Goal: Task Accomplishment & Management: Manage account settings

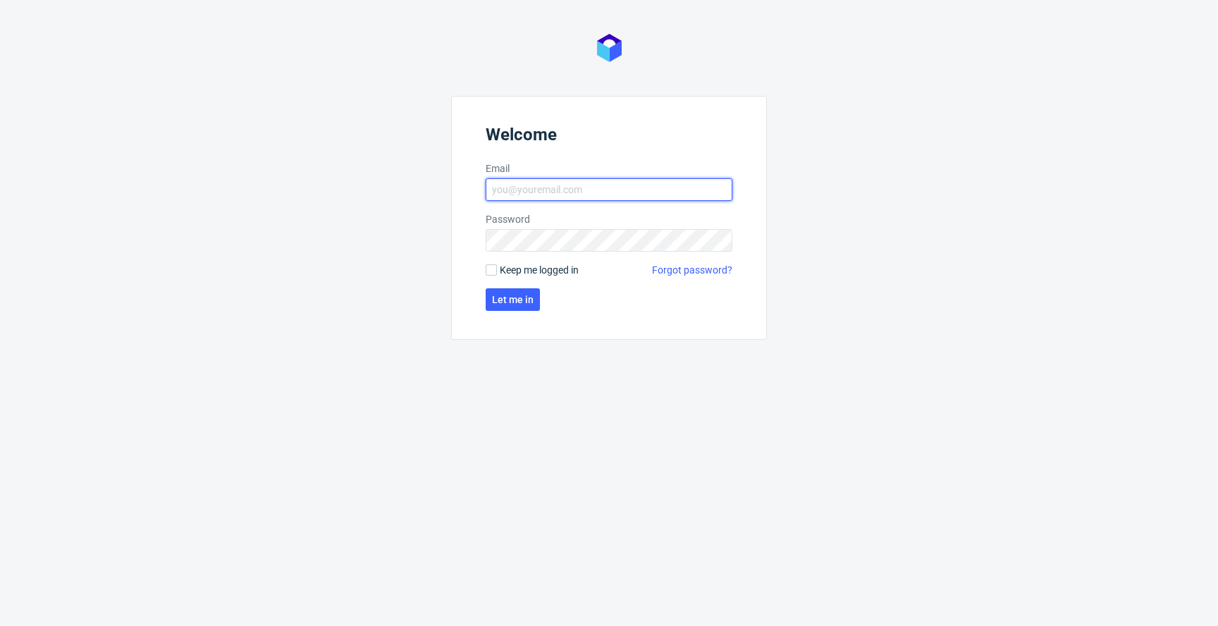
type input "jan.kocik@packhelp.com"
click at [549, 264] on span "Keep me logged in" at bounding box center [539, 270] width 79 height 14
click at [497, 264] on input "Keep me logged in" at bounding box center [491, 269] width 11 height 11
checkbox input "true"
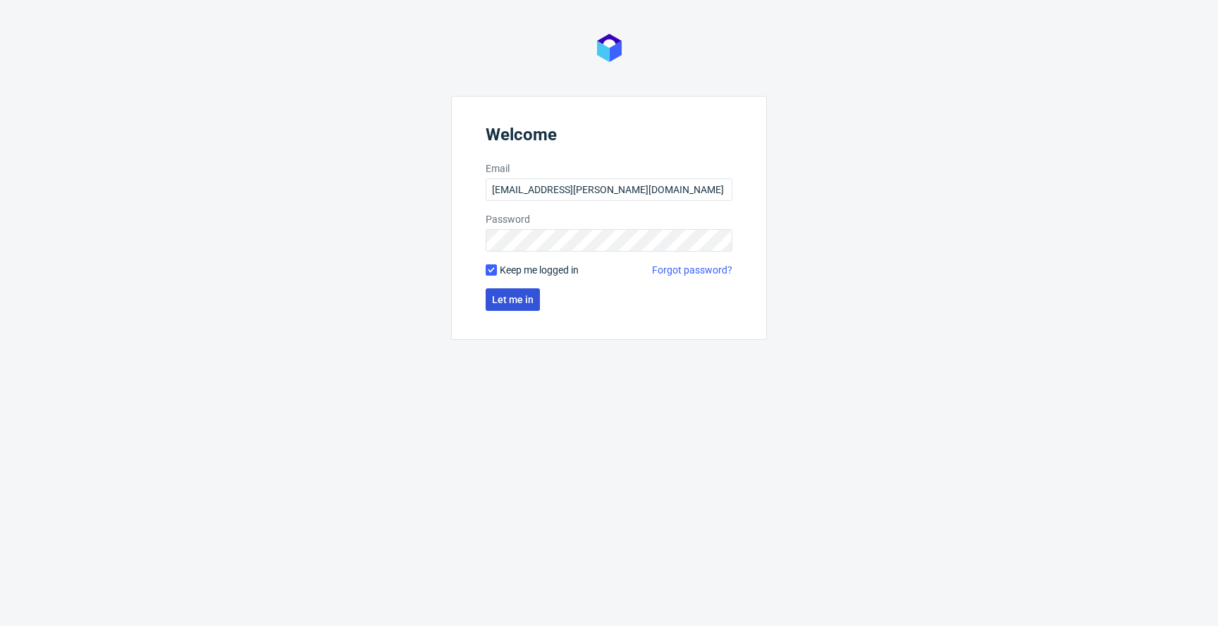
click at [518, 302] on span "Let me in" at bounding box center [513, 300] width 42 height 10
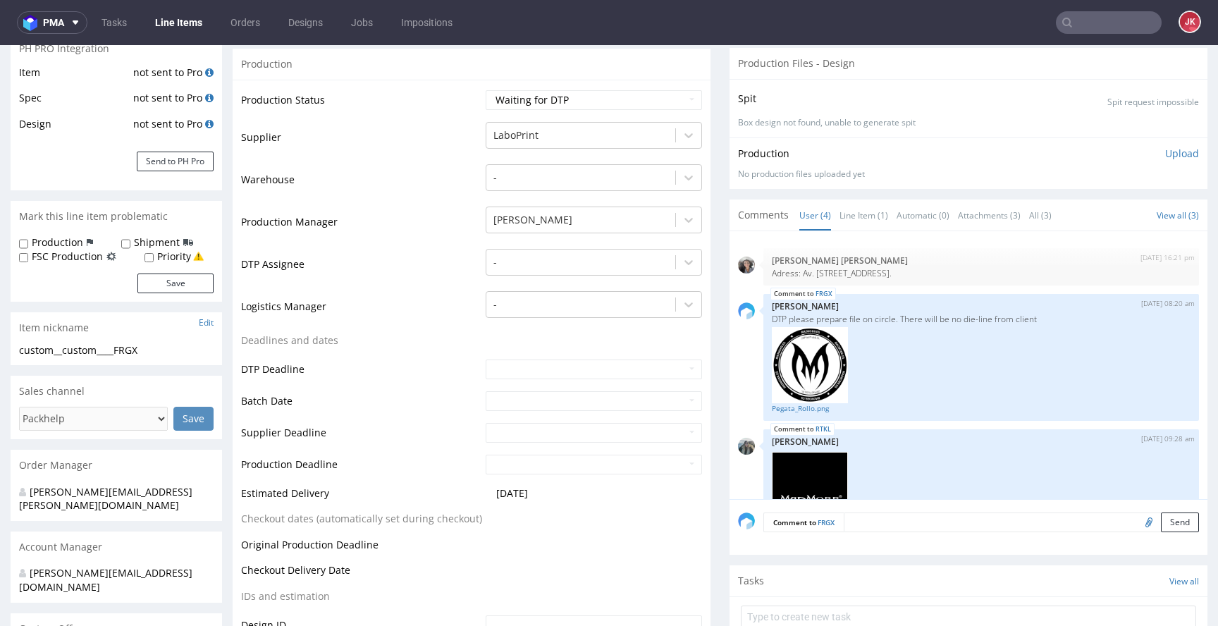
scroll to position [233, 0]
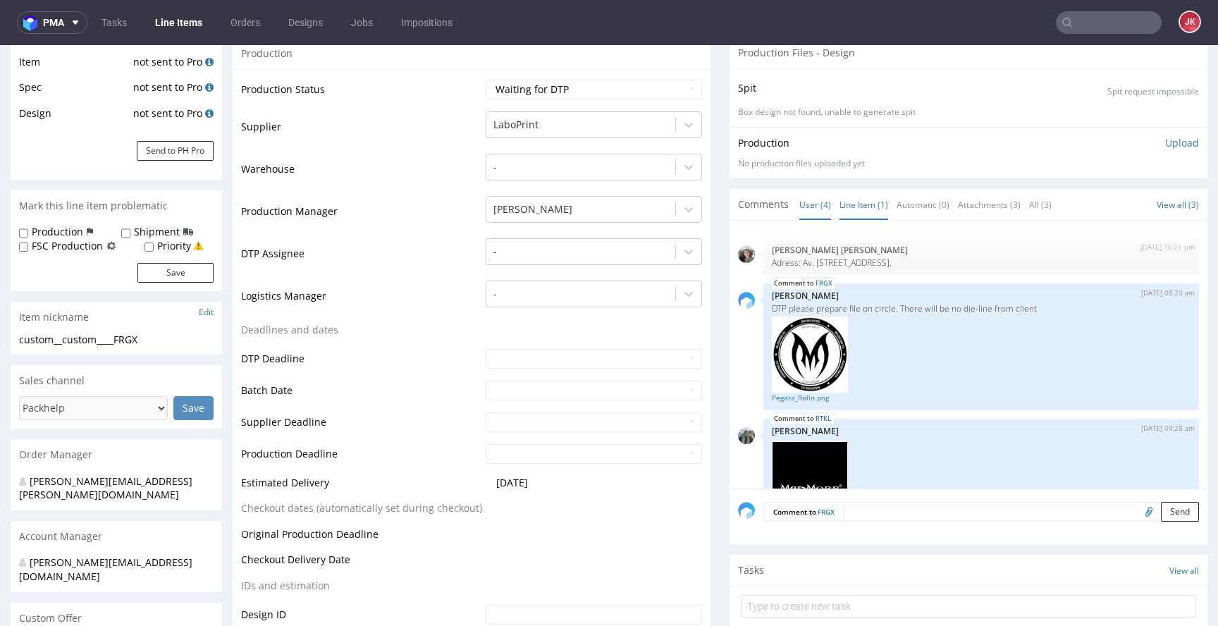
click at [840, 206] on link "Line Item (1)" at bounding box center [864, 205] width 49 height 30
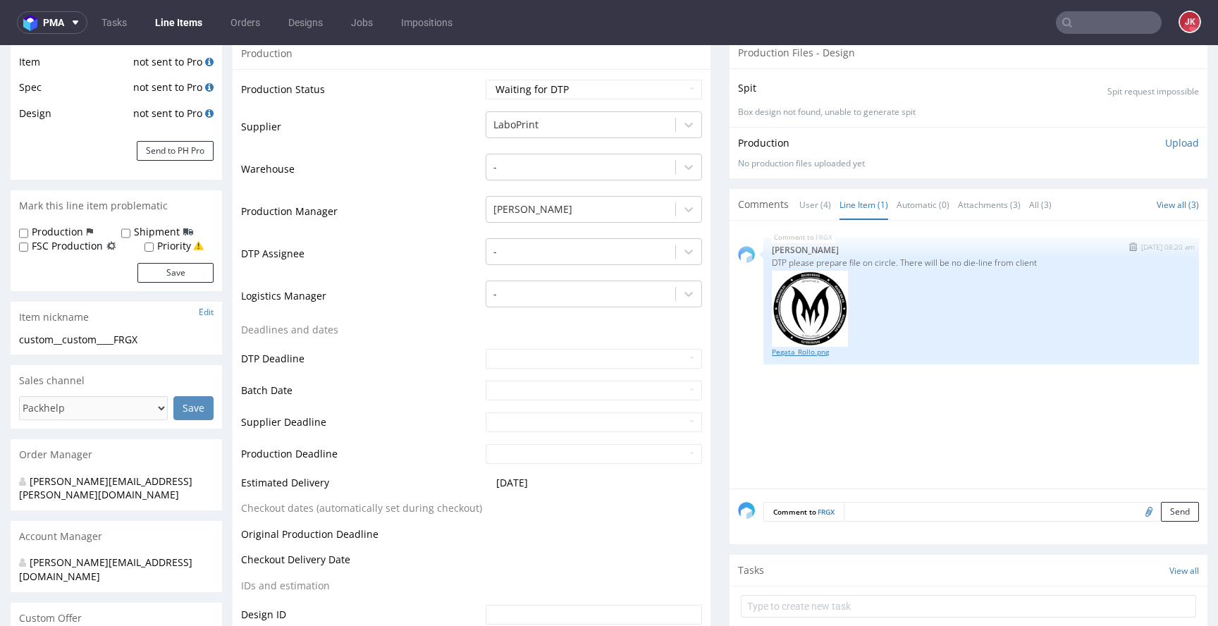
click at [784, 350] on link "Pegata_Rollo.png" at bounding box center [981, 352] width 419 height 11
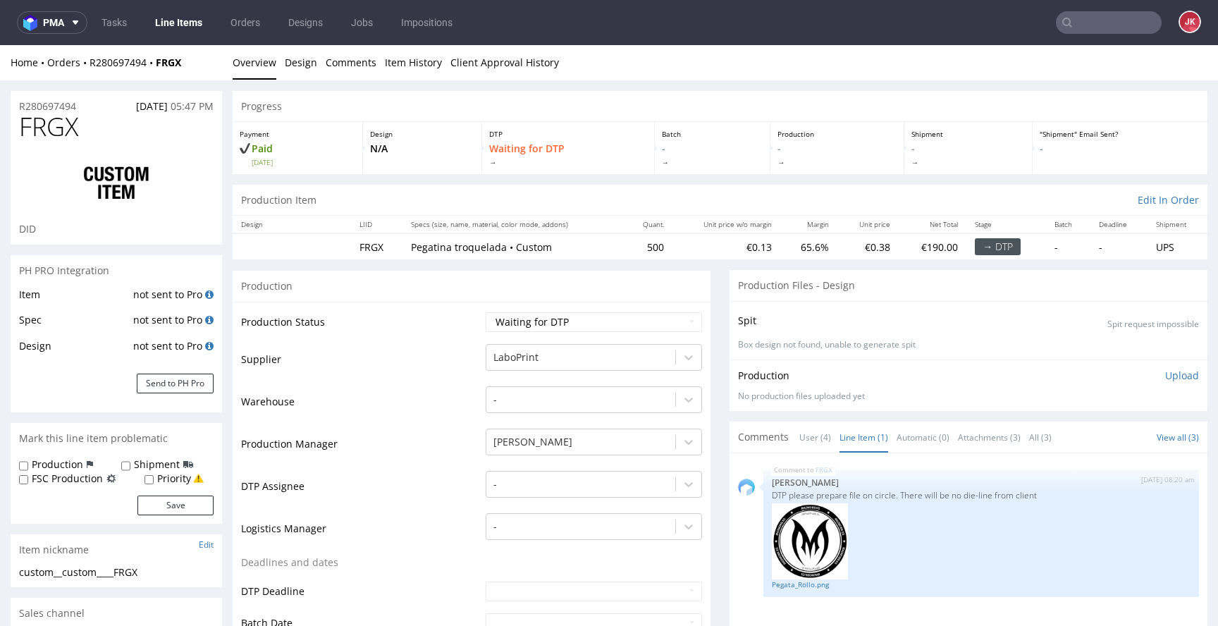
click at [173, 21] on link "Line Items" at bounding box center [179, 22] width 64 height 23
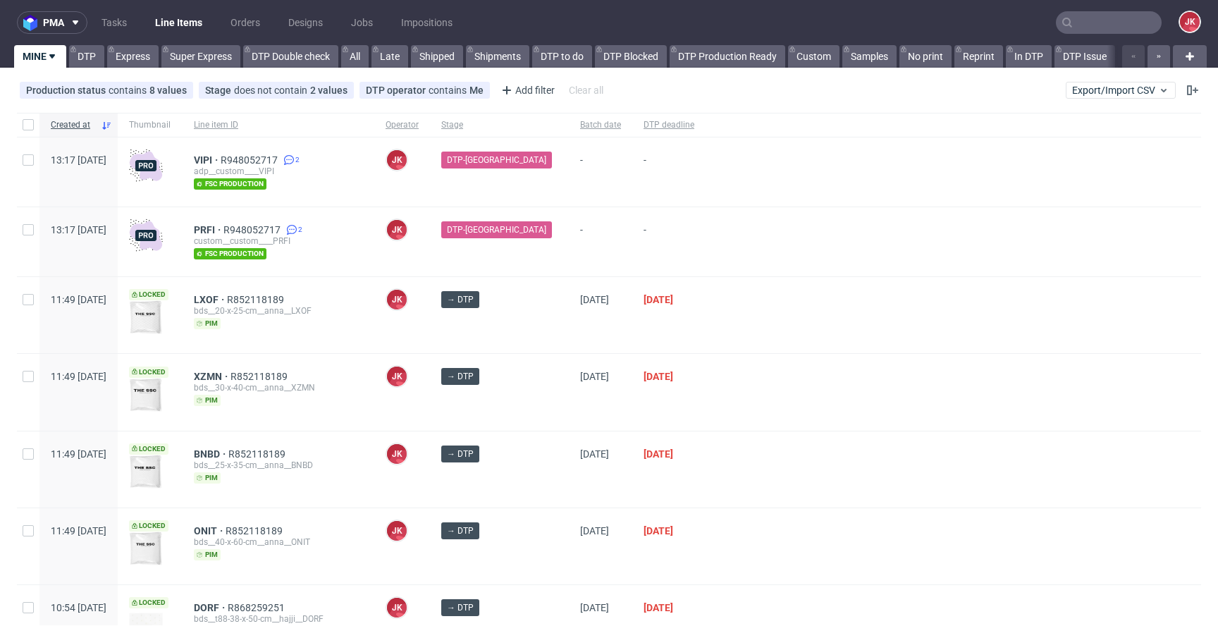
click at [724, 372] on div at bounding box center [954, 392] width 496 height 76
click at [706, 348] on div at bounding box center [954, 315] width 496 height 76
click at [221, 161] on span "VIPI" at bounding box center [207, 159] width 27 height 11
click at [224, 226] on span "PRFI" at bounding box center [209, 229] width 30 height 11
click at [718, 371] on div at bounding box center [954, 392] width 496 height 76
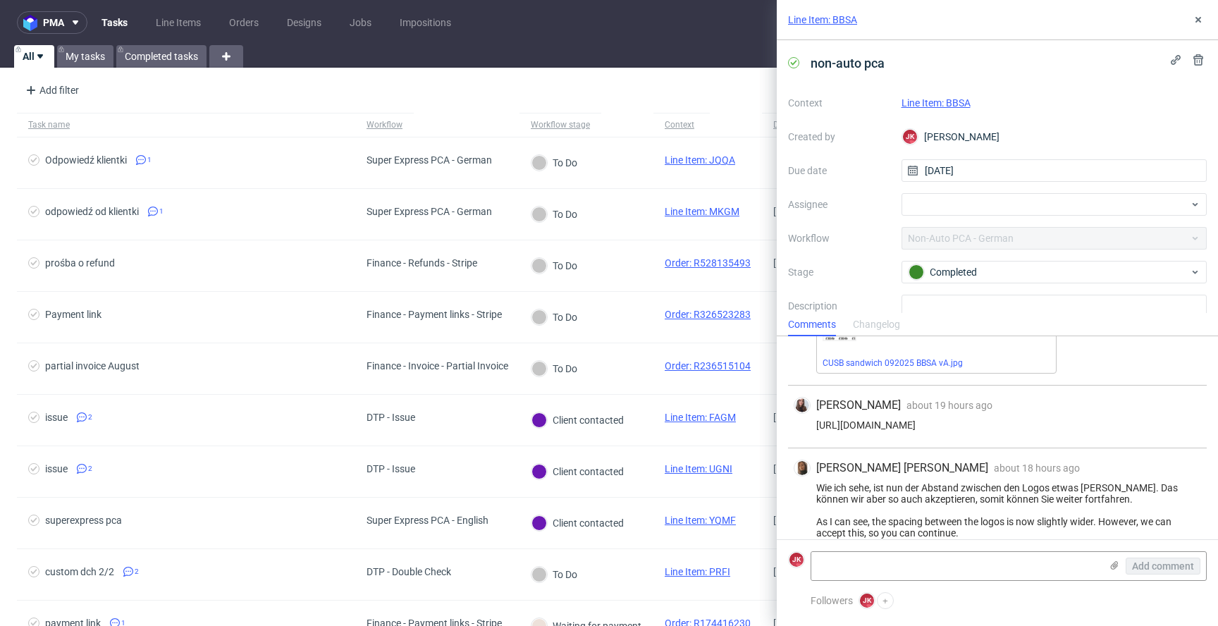
scroll to position [92, 0]
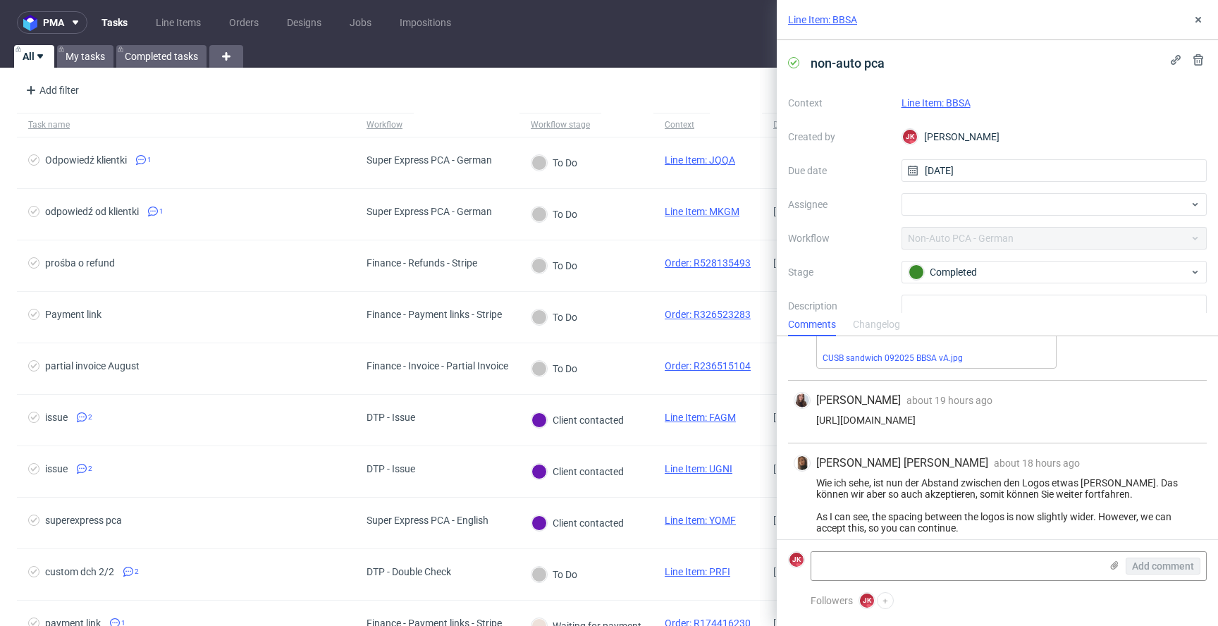
click at [926, 104] on link "Line Item: BBSA" at bounding box center [936, 102] width 69 height 11
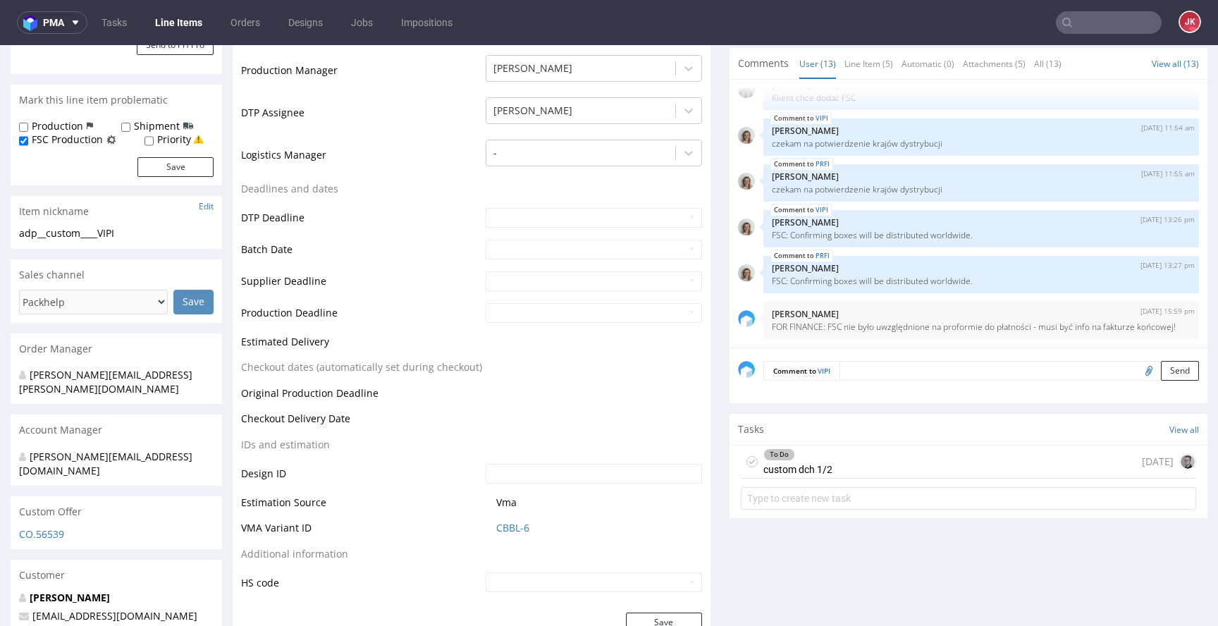
scroll to position [364, 0]
click at [809, 458] on div "To Do" at bounding box center [798, 453] width 68 height 11
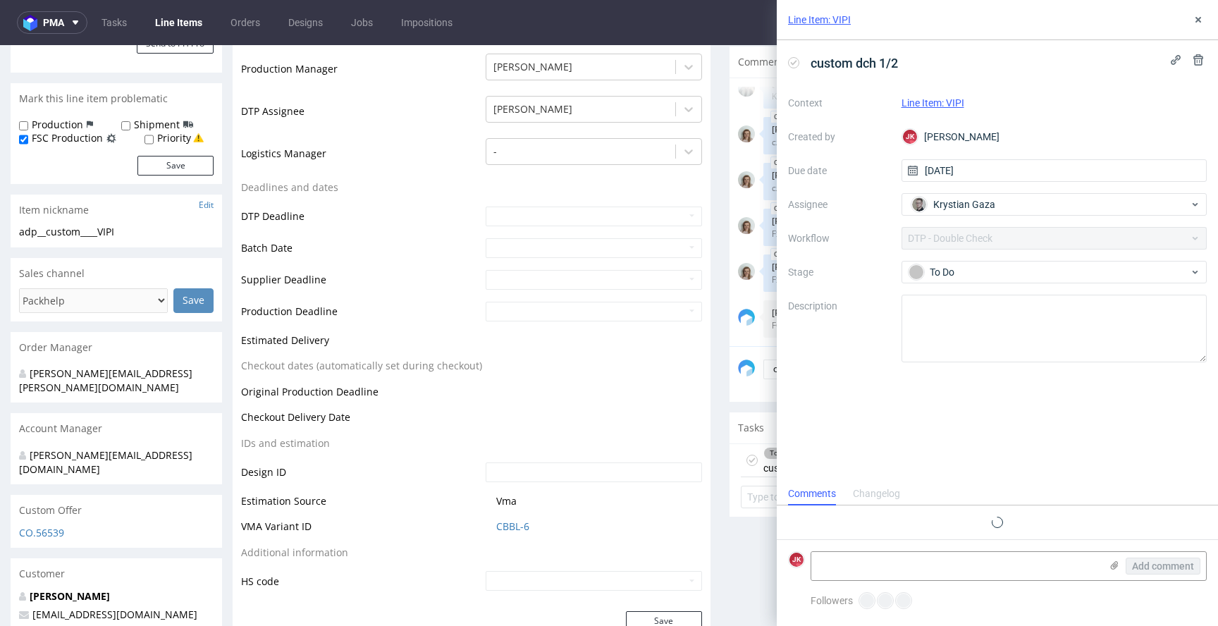
scroll to position [18, 0]
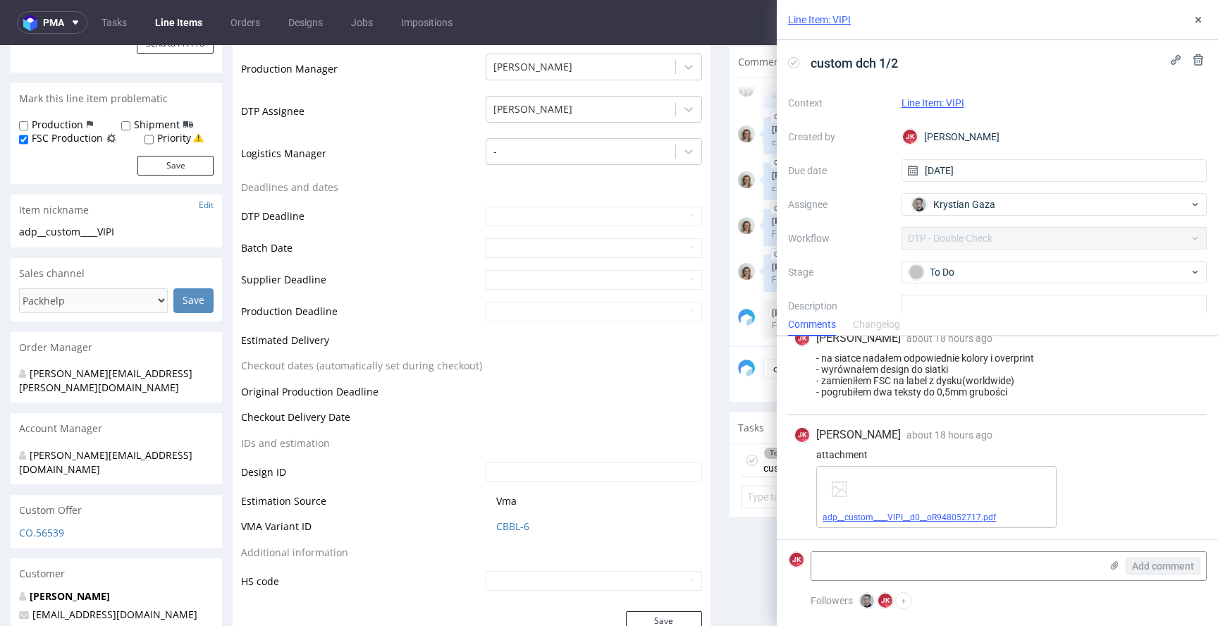
click at [924, 519] on link "adp__custom____VIPI__d0__oR948052717.pdf" at bounding box center [909, 518] width 173 height 10
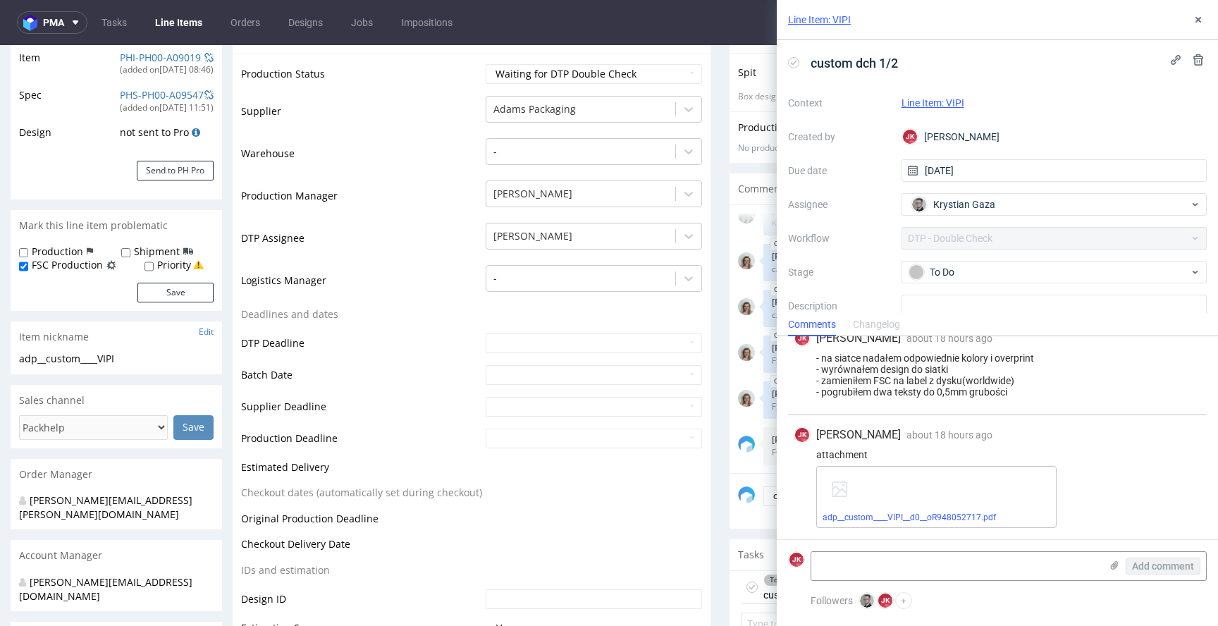
scroll to position [0, 0]
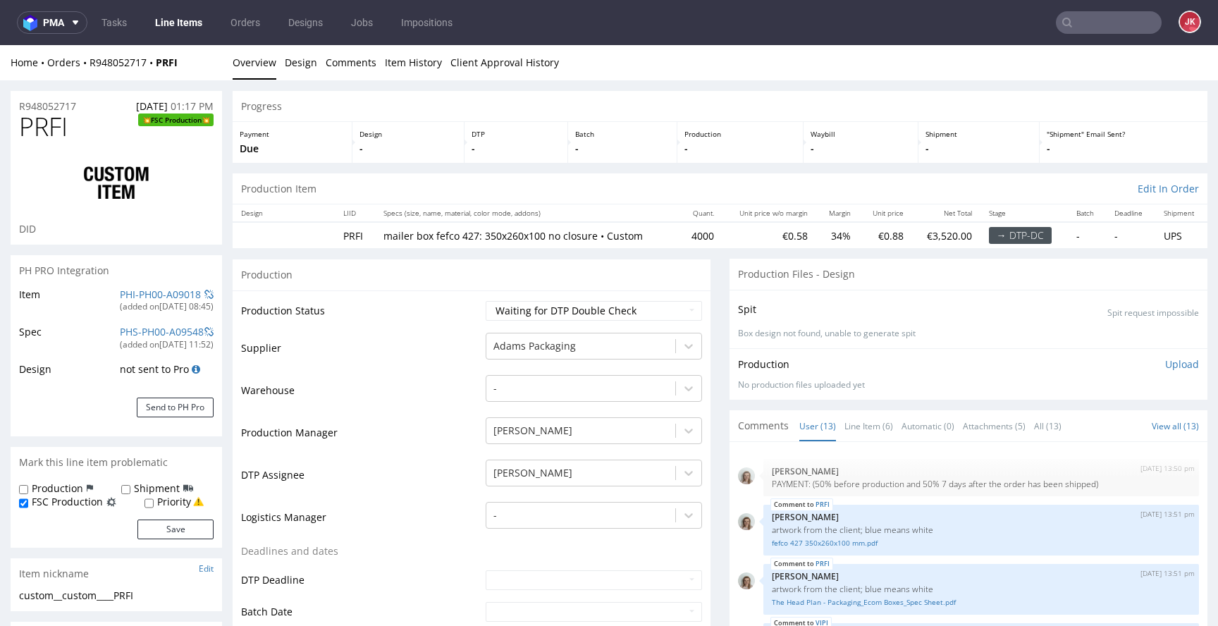
scroll to position [454, 0]
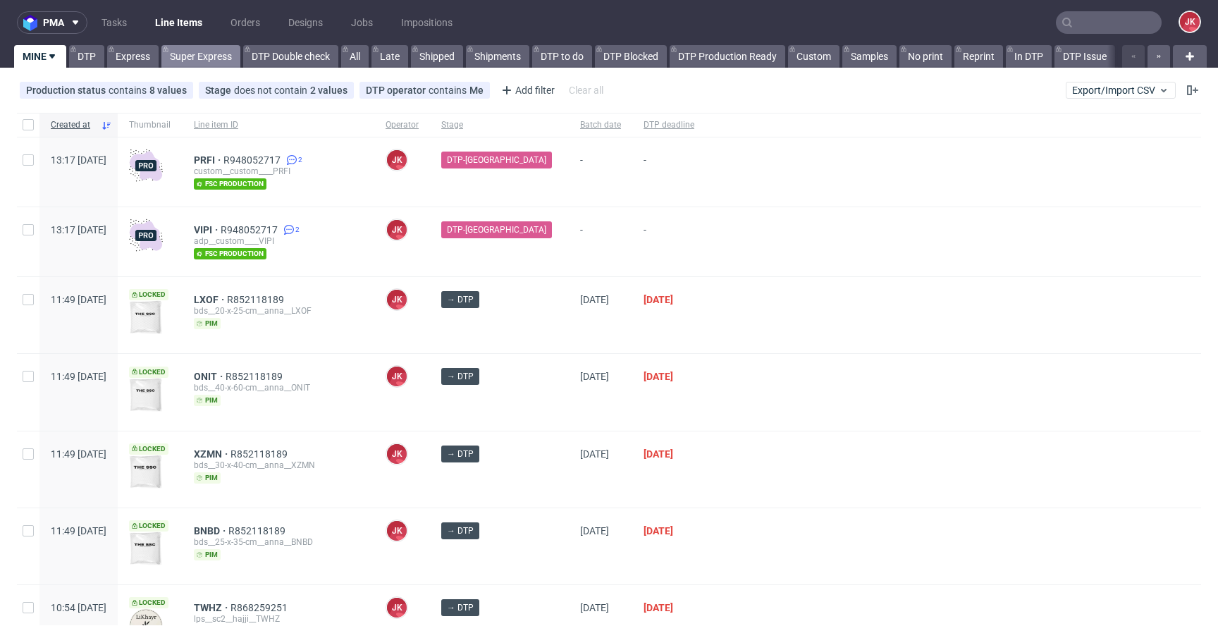
click at [196, 59] on link "Super Express" at bounding box center [200, 56] width 79 height 23
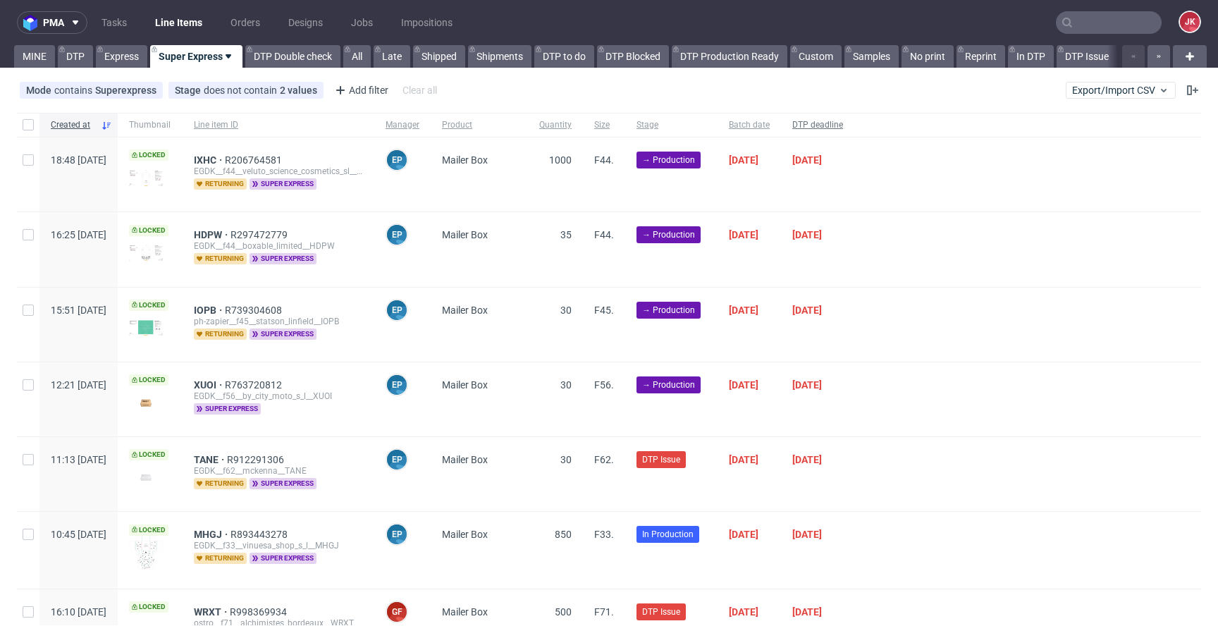
click at [843, 126] on span "DTP deadline" at bounding box center [818, 125] width 51 height 12
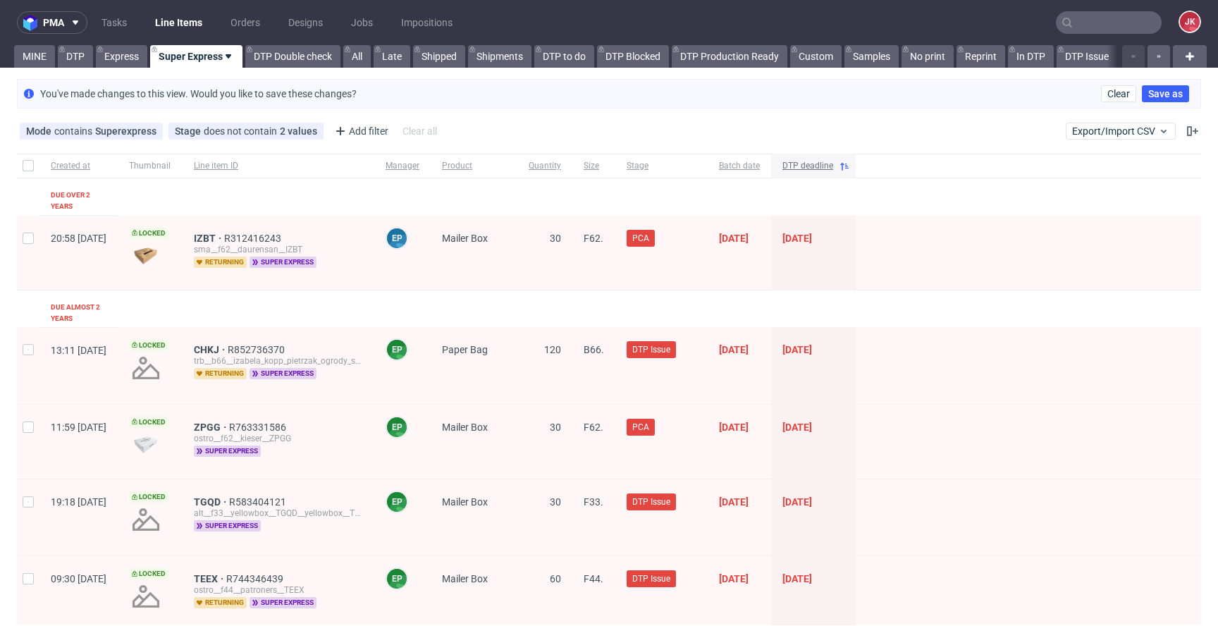
click at [833, 164] on span "DTP deadline" at bounding box center [808, 166] width 51 height 12
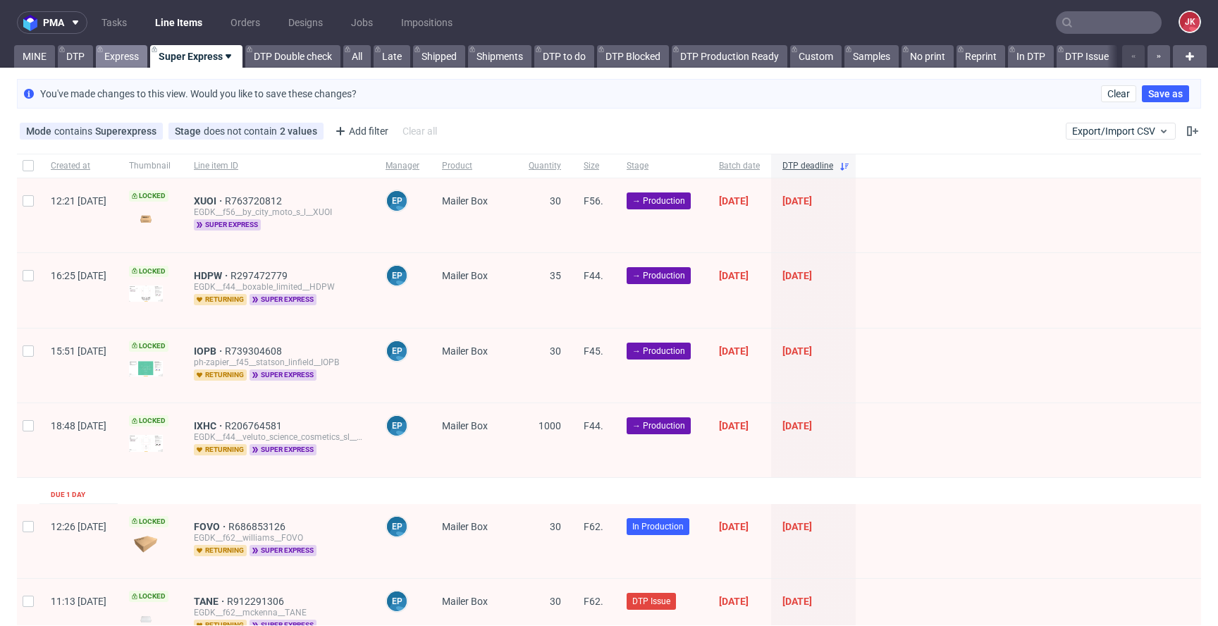
click at [127, 60] on link "Express" at bounding box center [121, 56] width 51 height 23
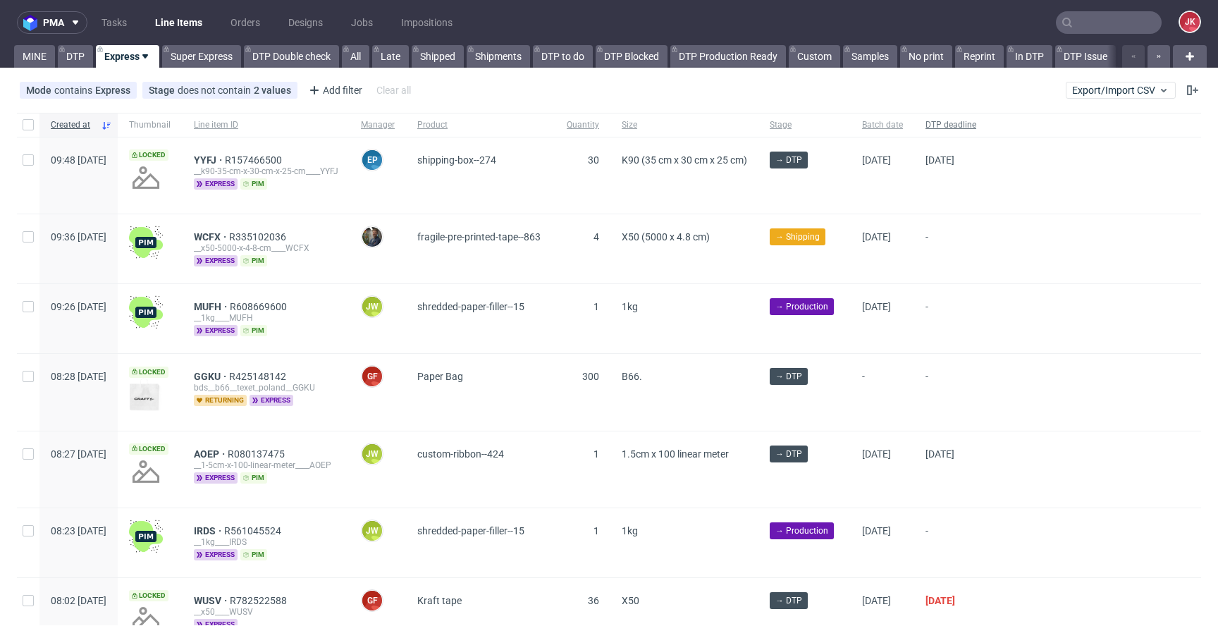
click at [977, 127] on span "DTP deadline" at bounding box center [951, 125] width 51 height 12
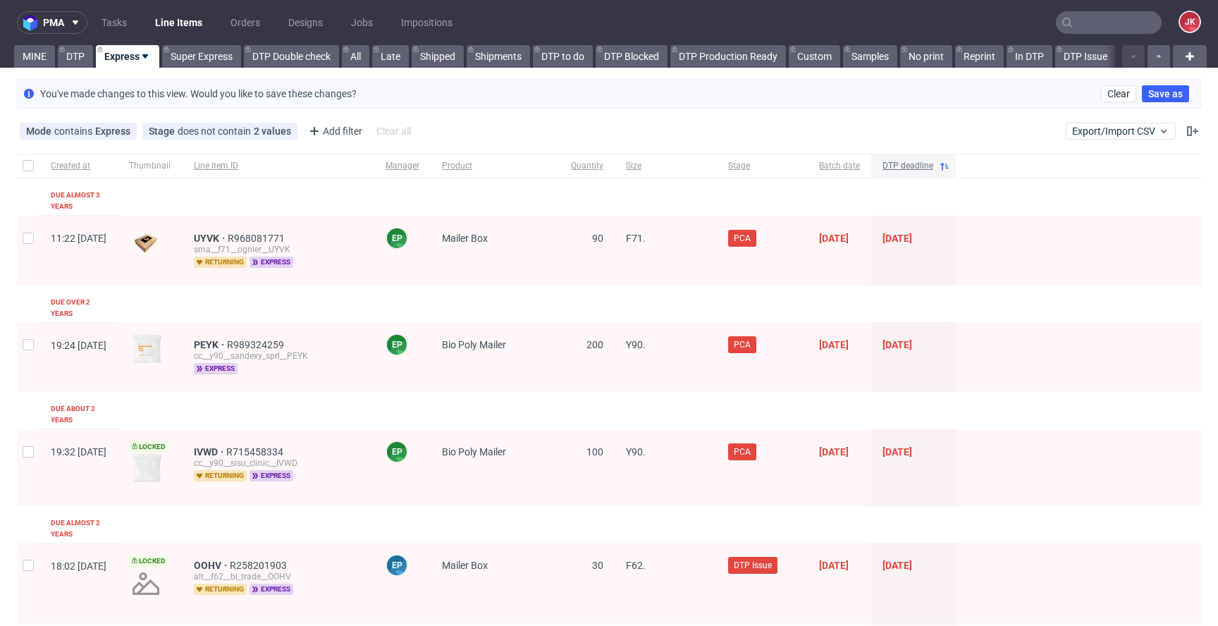
click at [934, 165] on span "DTP deadline" at bounding box center [908, 166] width 51 height 12
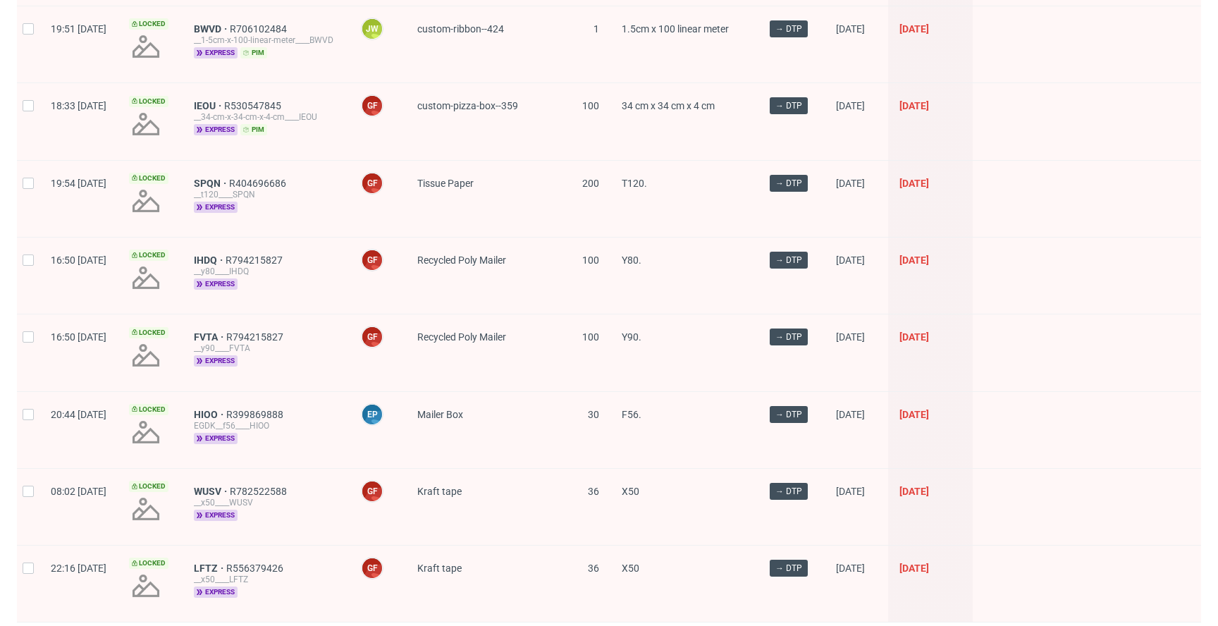
scroll to position [1987, 0]
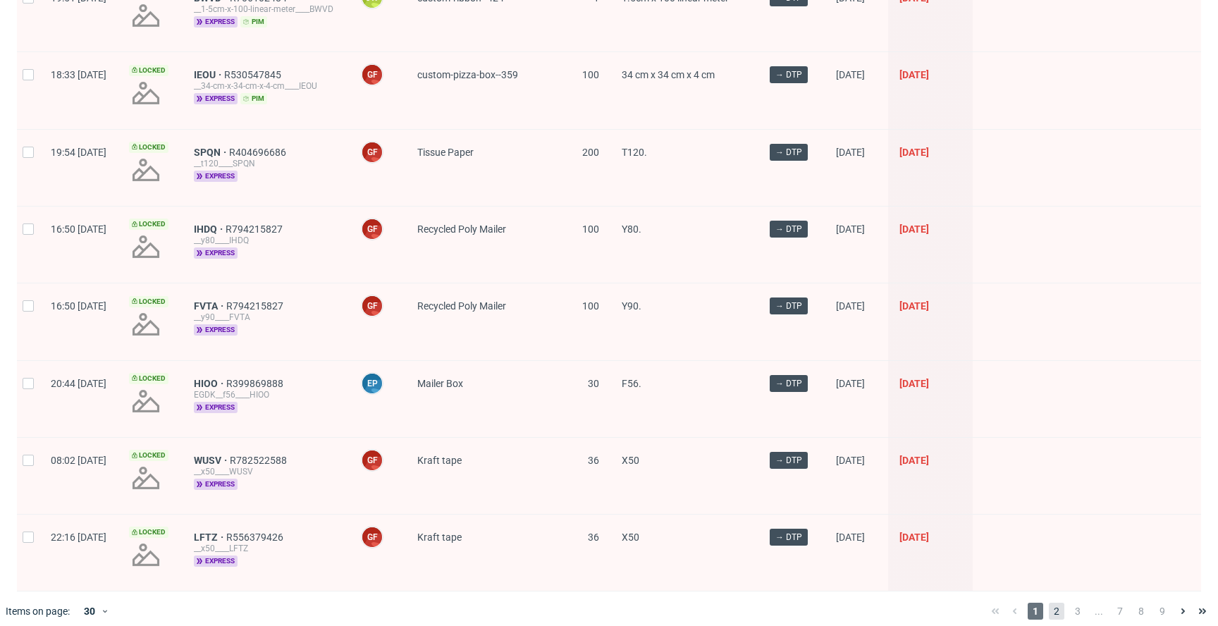
click at [1049, 603] on span "2" at bounding box center [1057, 611] width 16 height 17
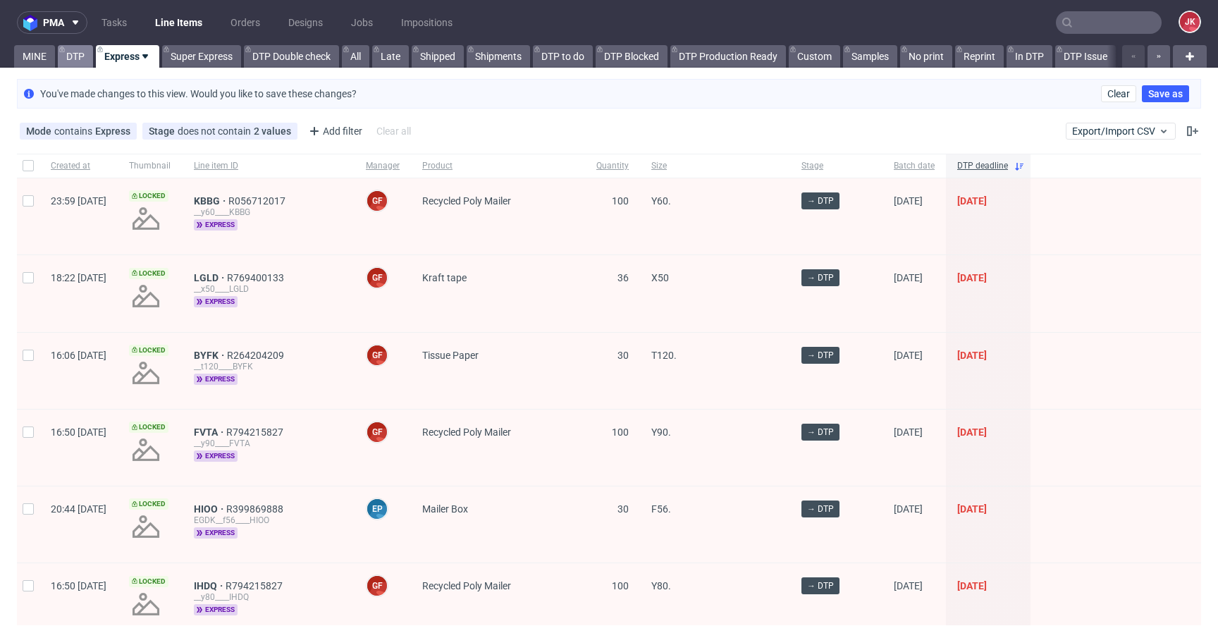
click at [71, 63] on link "DTP" at bounding box center [75, 56] width 35 height 23
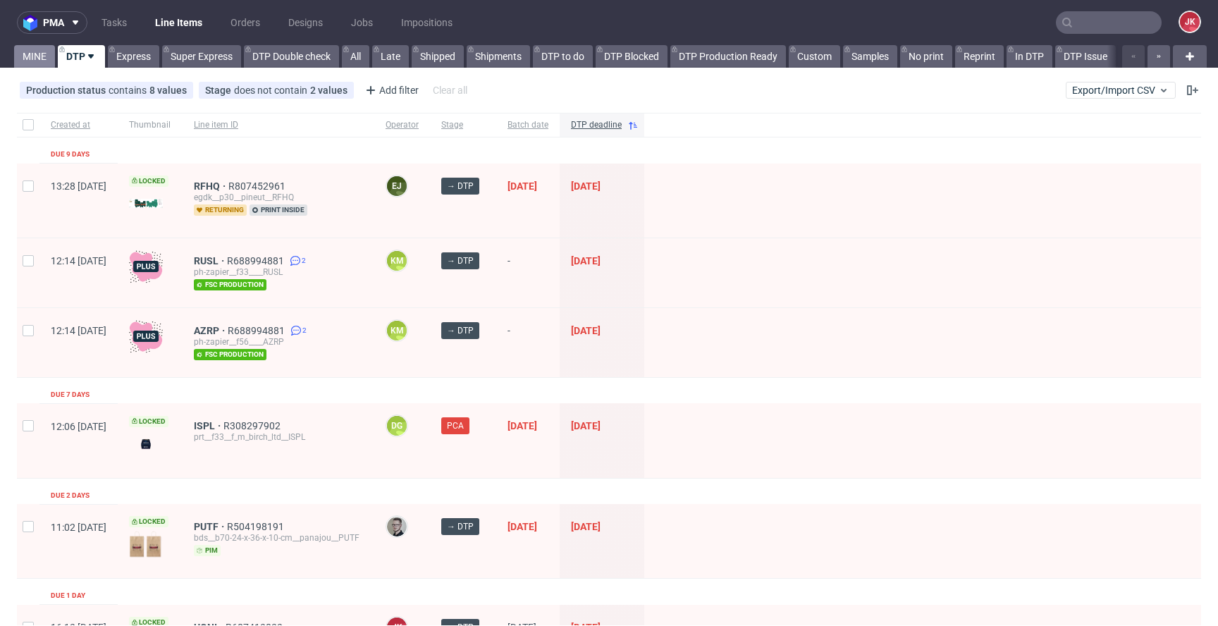
click at [33, 55] on link "MINE" at bounding box center [34, 56] width 41 height 23
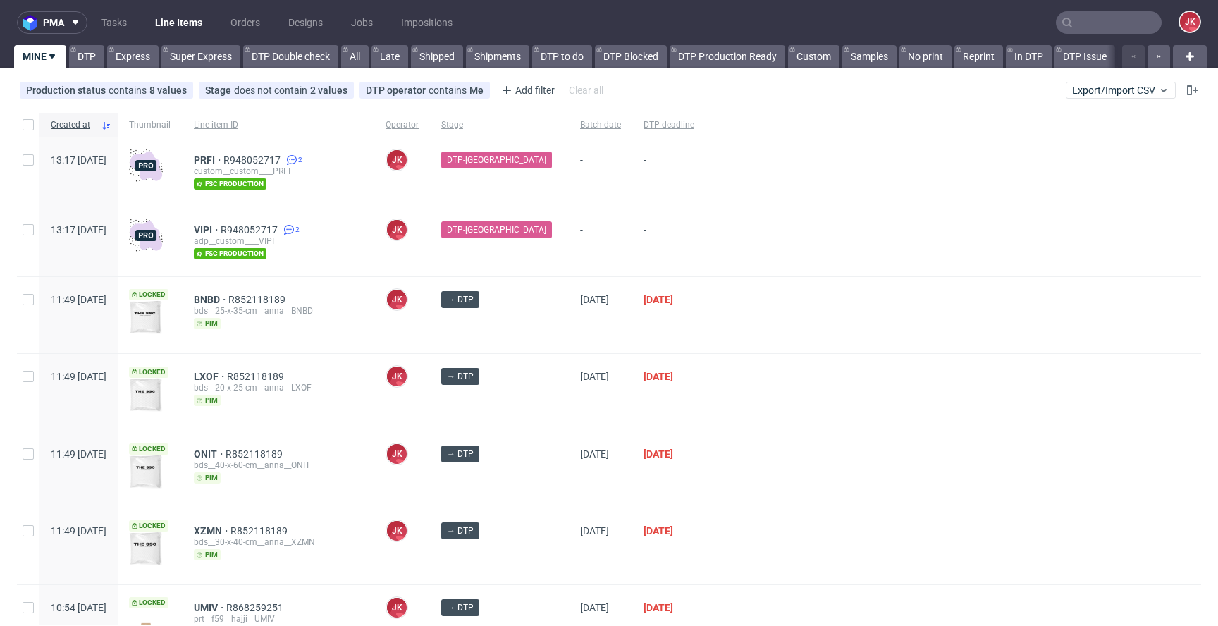
click at [743, 324] on div at bounding box center [954, 315] width 496 height 76
click at [80, 42] on nav "pma Tasks Line Items Orders Designs Jobs Impositions JK" at bounding box center [609, 22] width 1218 height 45
click at [85, 50] on link "DTP" at bounding box center [86, 56] width 35 height 23
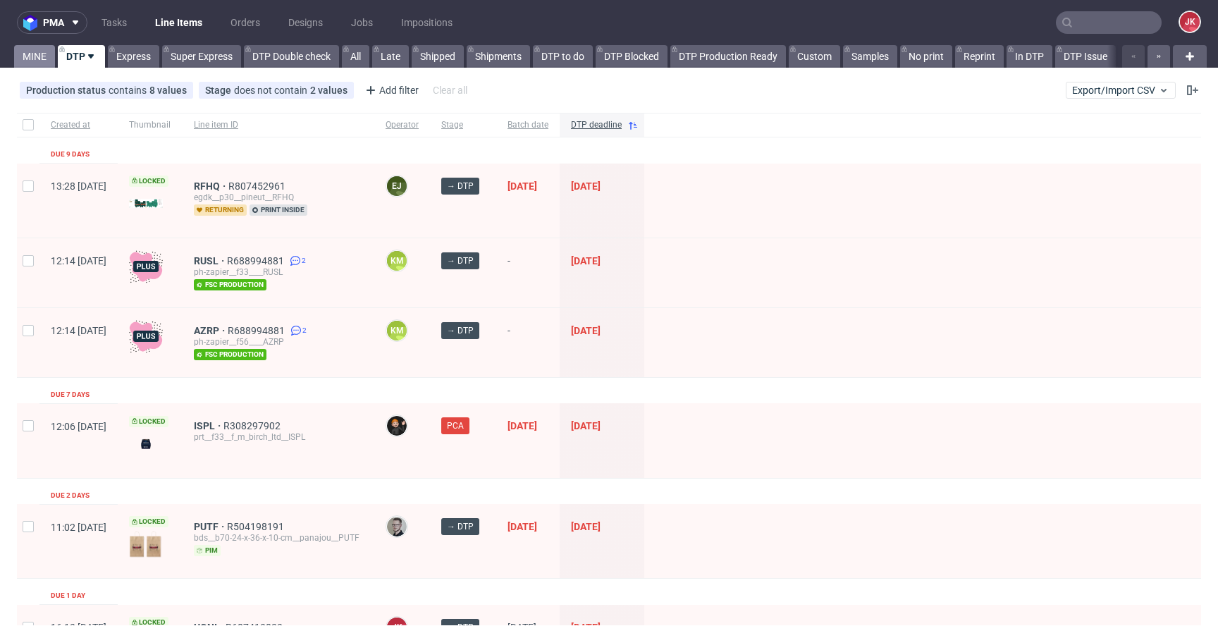
click at [35, 54] on link "MINE" at bounding box center [34, 56] width 41 height 23
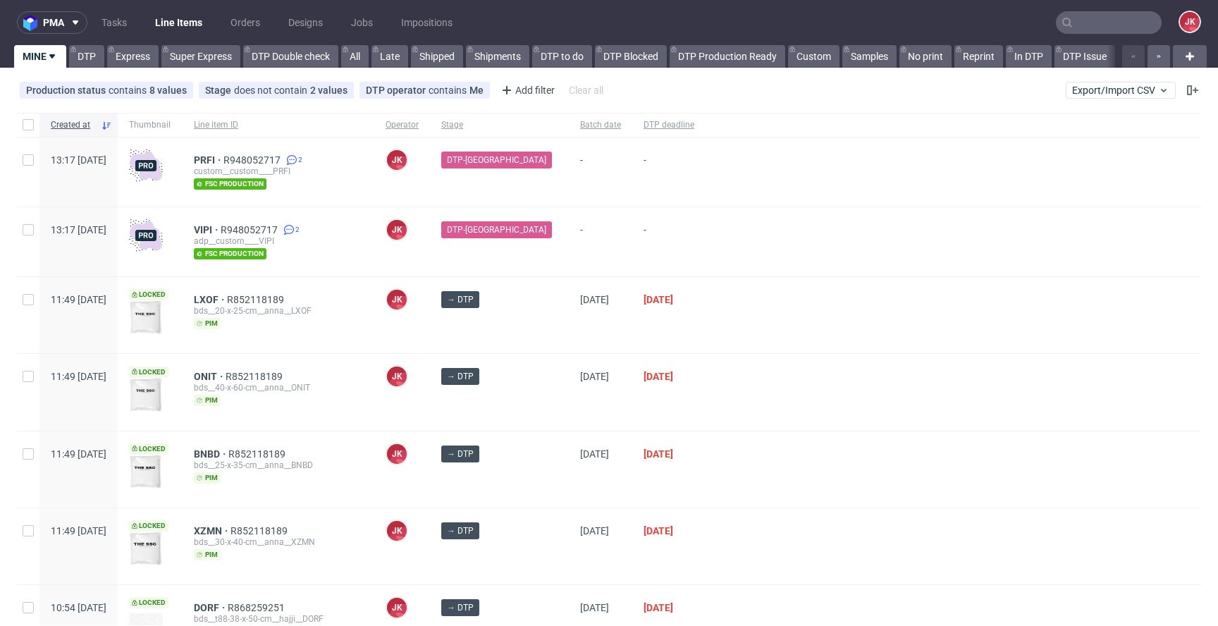
click at [532, 333] on div "→ DTP" at bounding box center [499, 315] width 139 height 76
